Goal: Task Accomplishment & Management: Complete application form

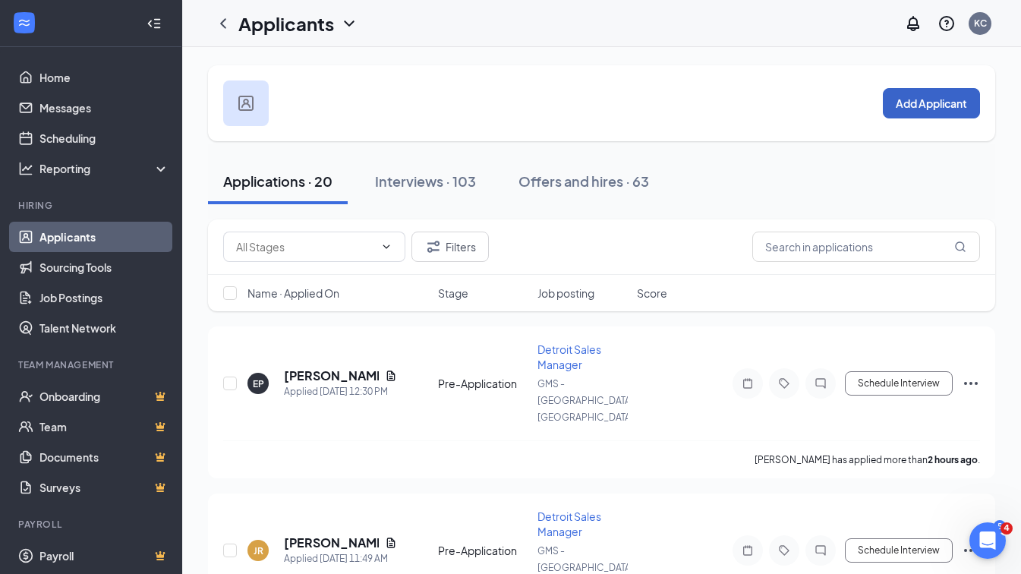
click at [914, 100] on button "Add Applicant" at bounding box center [931, 103] width 97 height 30
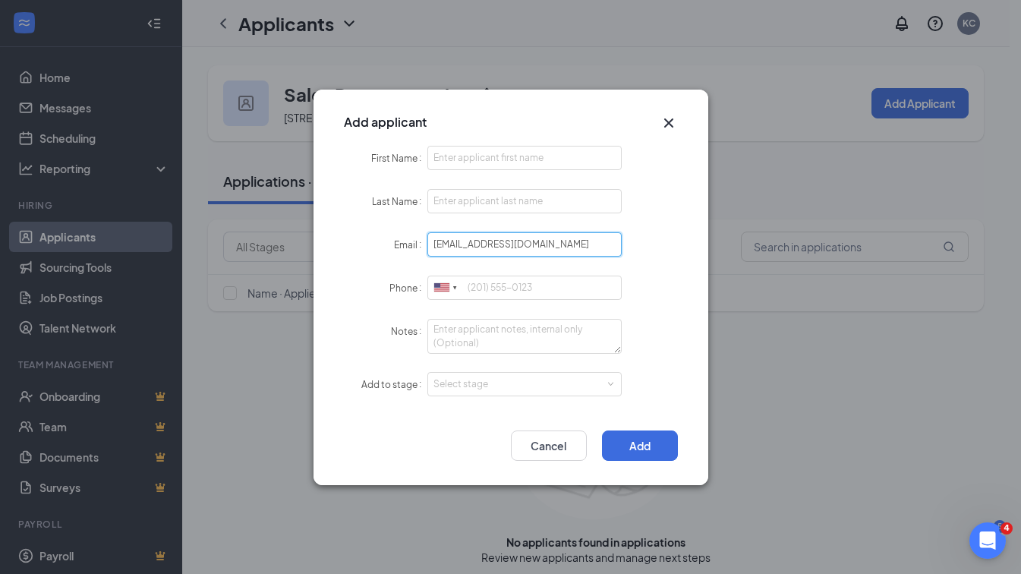
type input "[EMAIL_ADDRESS][DOMAIN_NAME]"
click at [457, 153] on input "First Name" at bounding box center [524, 158] width 195 height 24
type input "Dara"
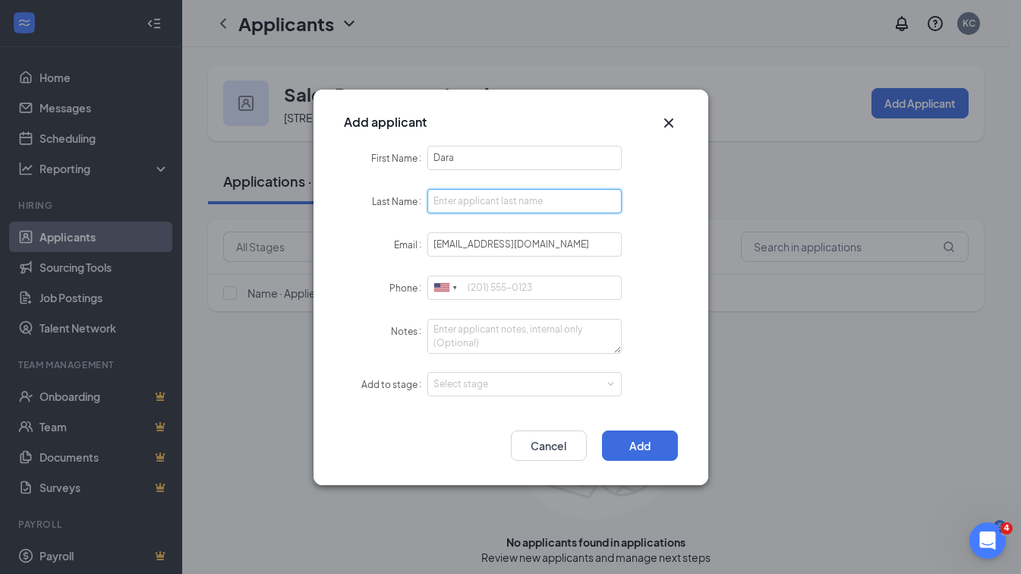
paste input "[PERSON_NAME]"
type input "[PERSON_NAME]"
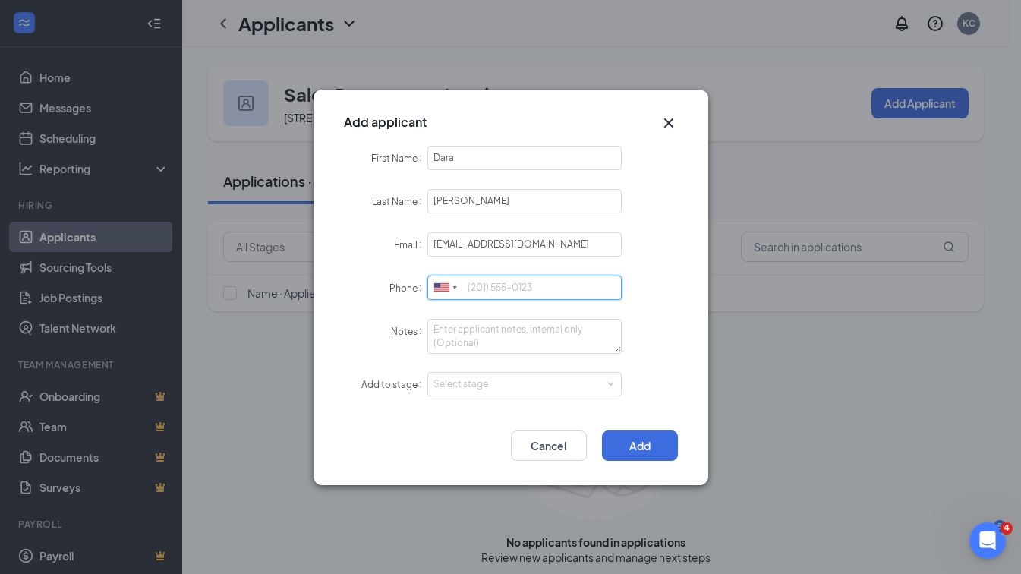
paste input "[PHONE_NUMBER]"
type input "[PHONE_NUMBER]"
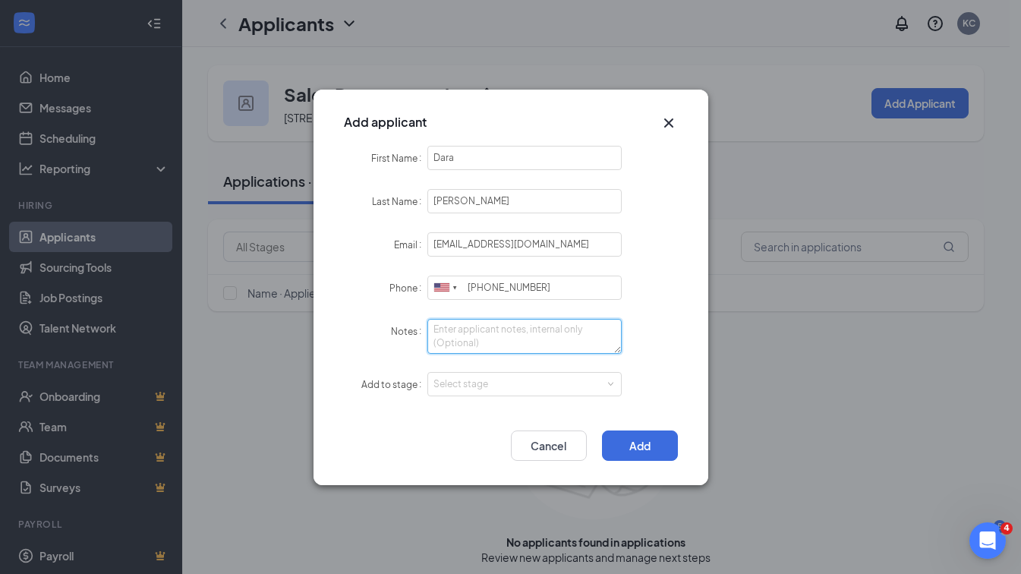
click at [511, 345] on textarea "Notes" at bounding box center [524, 336] width 195 height 35
type textarea "LI- Sourcing"
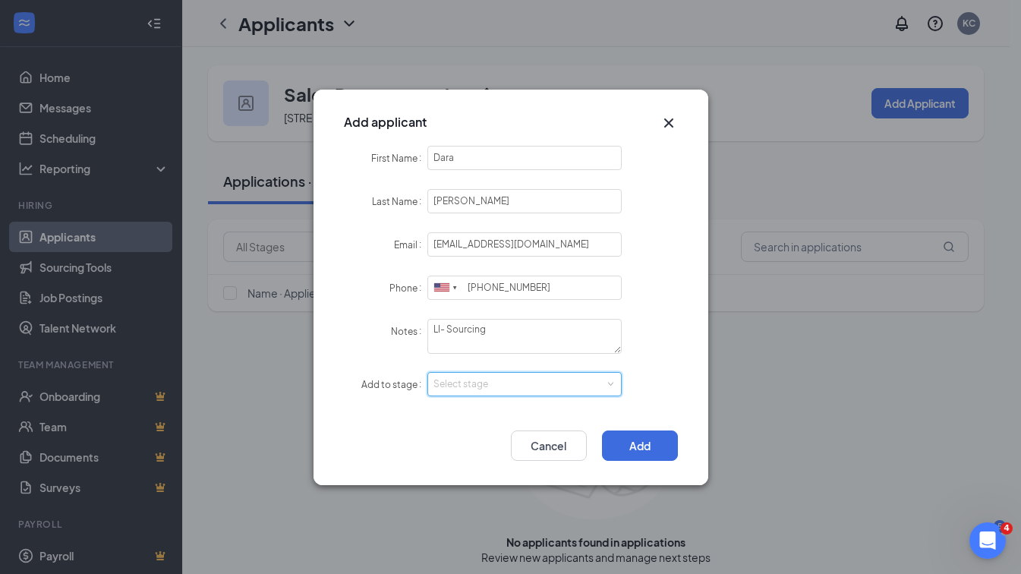
click at [516, 391] on div "Select stage" at bounding box center [525, 384] width 183 height 23
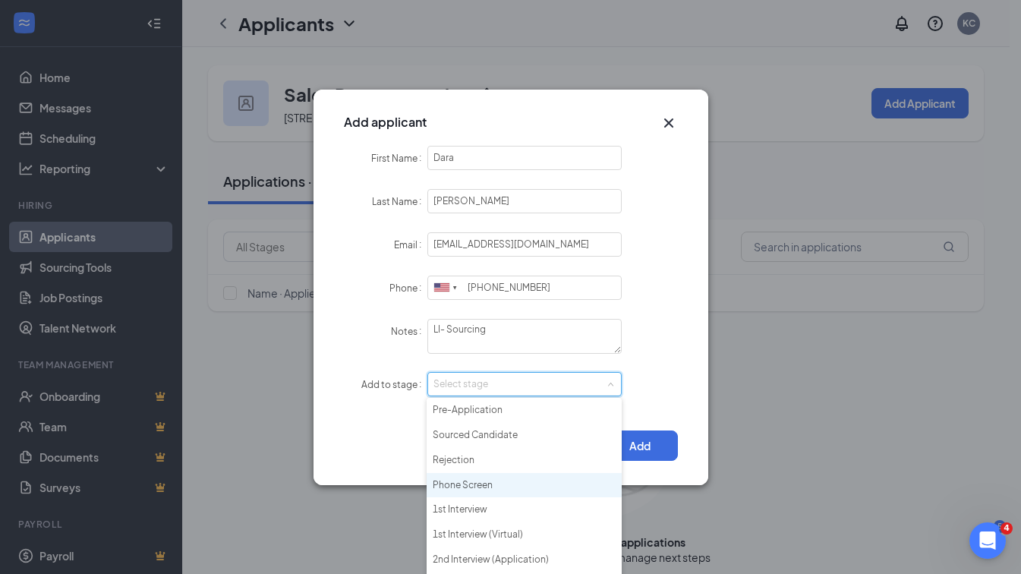
click at [478, 483] on li "Phone Screen" at bounding box center [524, 485] width 195 height 25
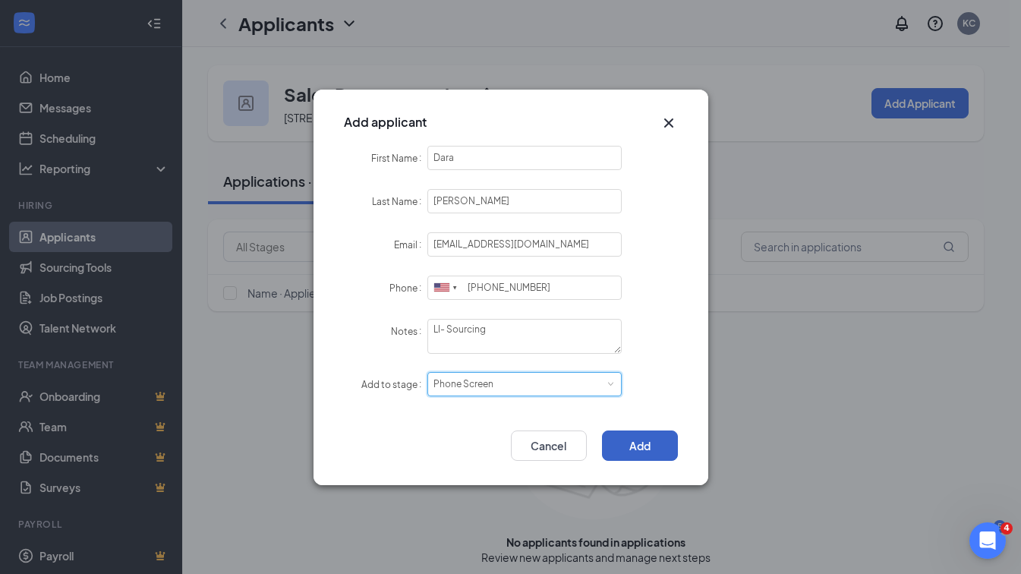
click at [634, 437] on button "Add" at bounding box center [640, 445] width 76 height 30
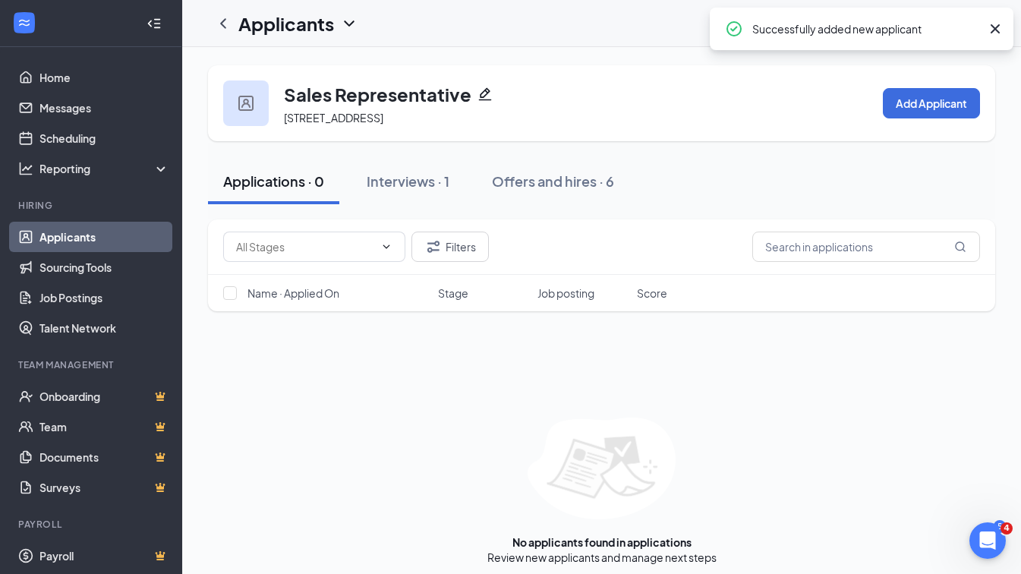
click at [418, 185] on div "Interviews · 1" at bounding box center [408, 181] width 83 height 19
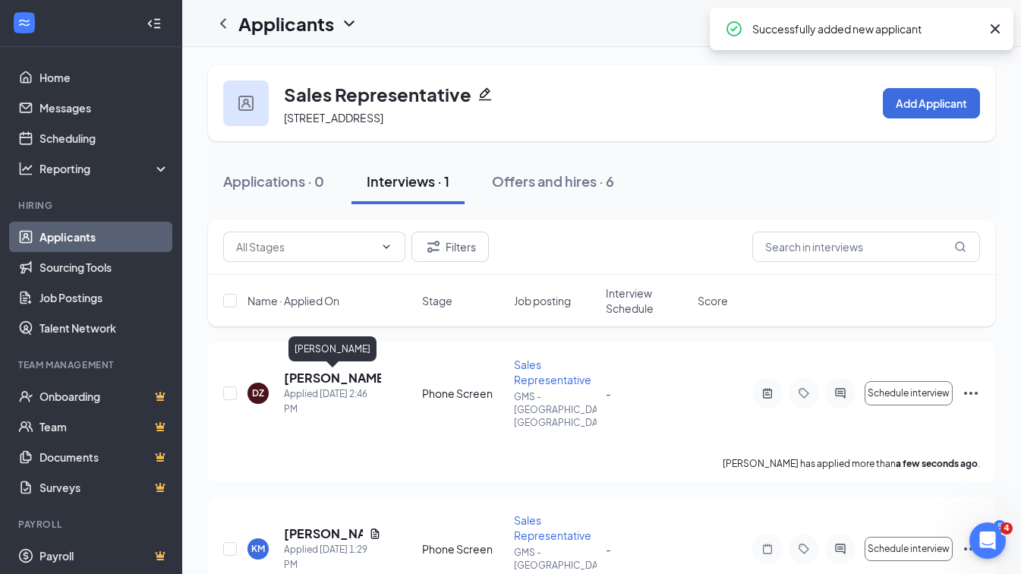
click at [348, 383] on h5 "[PERSON_NAME]" at bounding box center [332, 378] width 97 height 17
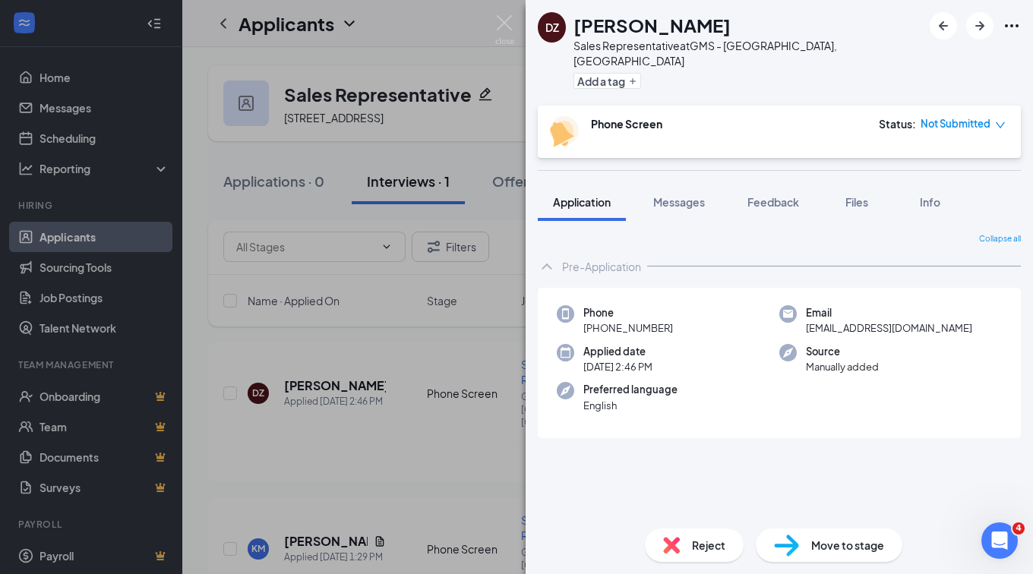
click at [857, 195] on span "Files" at bounding box center [856, 202] width 23 height 14
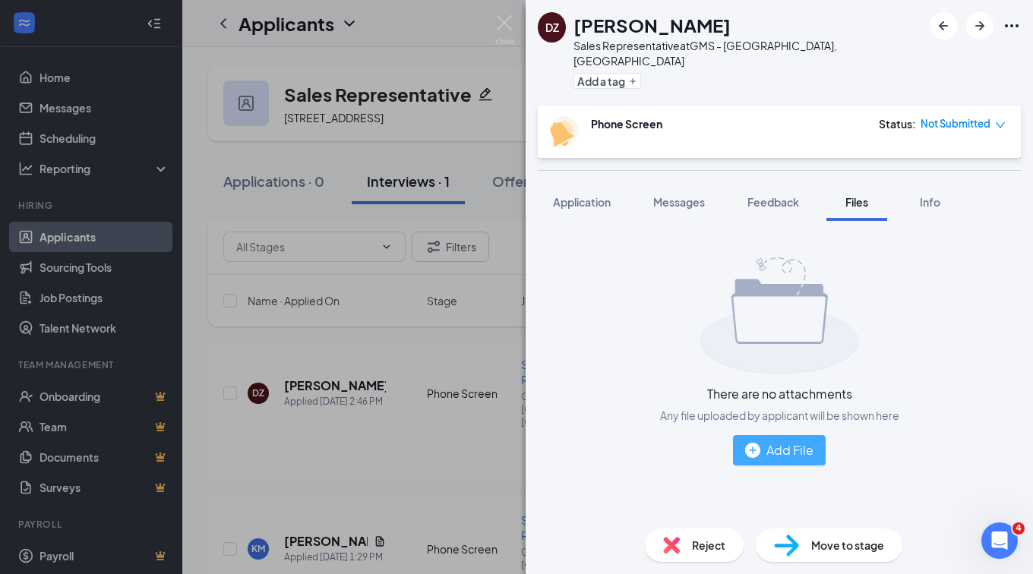
click at [783, 440] on div "Add File" at bounding box center [779, 449] width 68 height 19
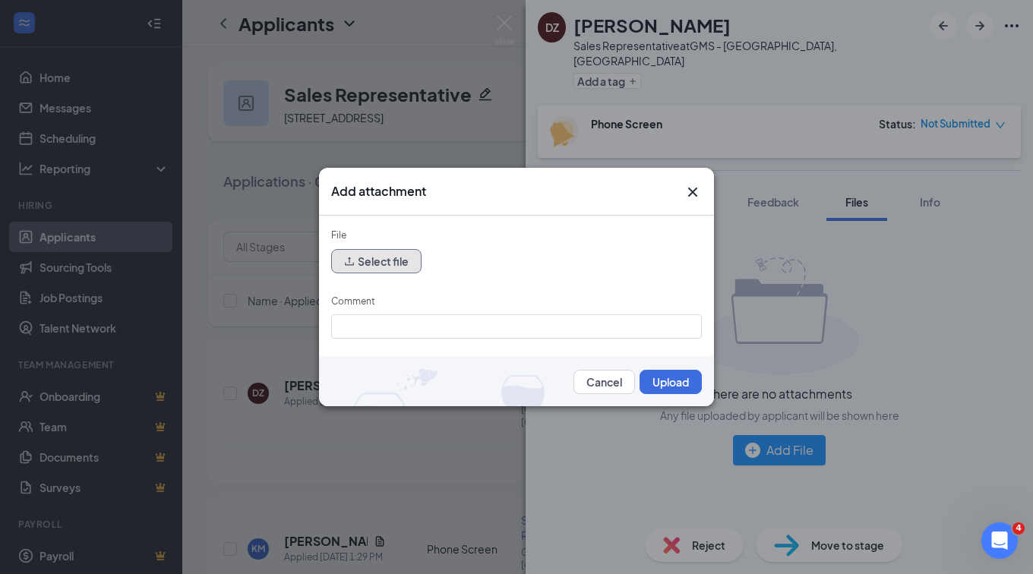
click at [393, 258] on button "Select file" at bounding box center [376, 261] width 90 height 24
click at [379, 264] on button "Select file" at bounding box center [376, 261] width 90 height 24
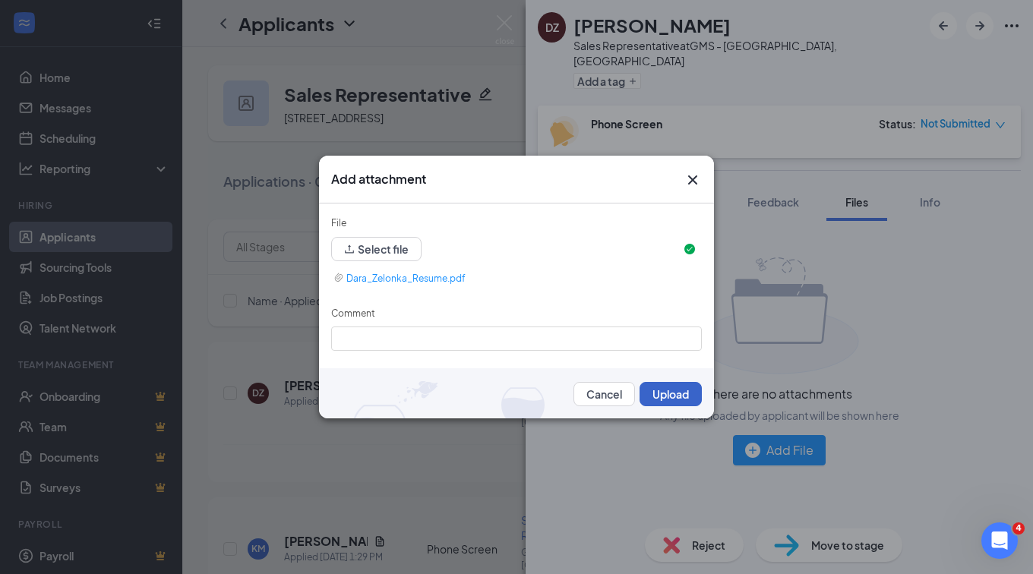
click at [681, 399] on button "Upload" at bounding box center [670, 394] width 62 height 24
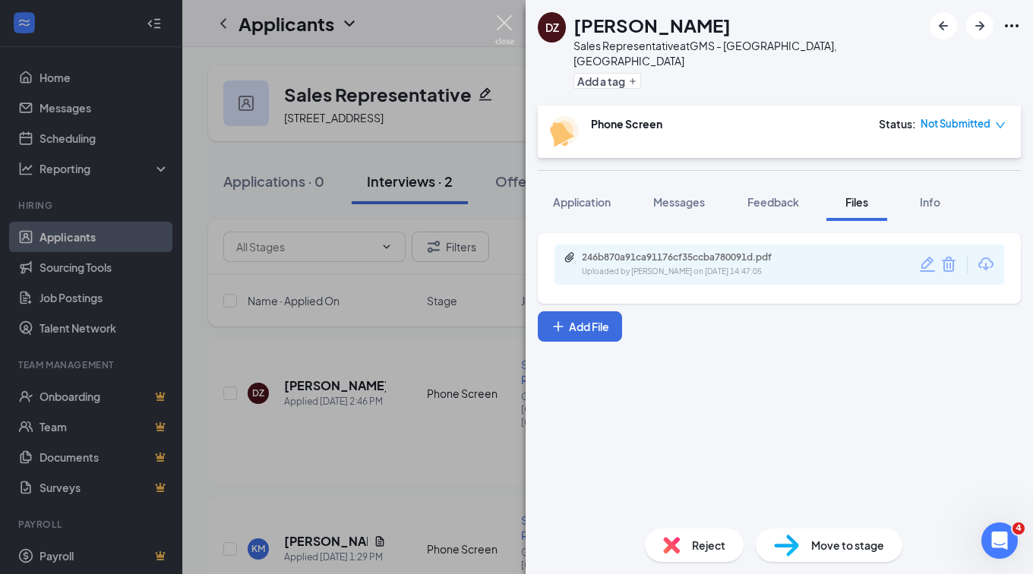
click at [505, 41] on img at bounding box center [504, 30] width 19 height 30
